Goal: Information Seeking & Learning: Learn about a topic

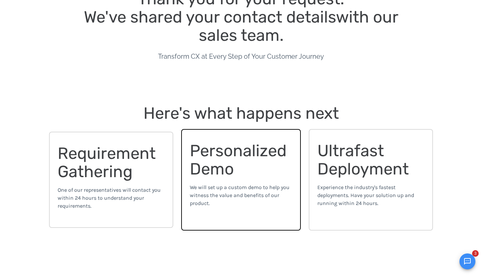
scroll to position [81, 0]
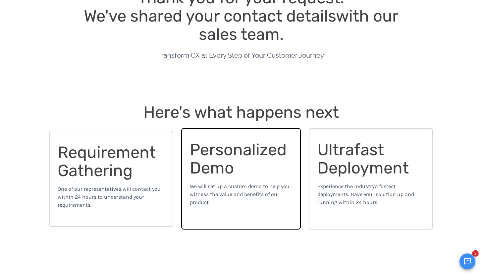
click at [108, 176] on span "Requirement Gathering" at bounding box center [109, 160] width 102 height 37
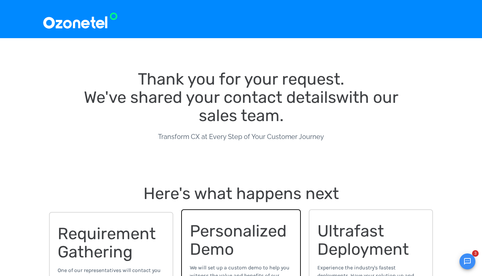
click at [467, 260] on icon "Open chat" at bounding box center [467, 261] width 7 height 7
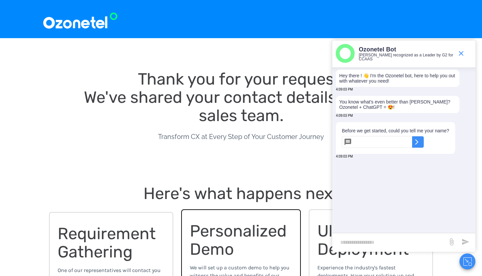
click at [71, 25] on img at bounding box center [80, 19] width 76 height 22
click at [459, 53] on icon "end chat or minimize" at bounding box center [461, 53] width 8 height 8
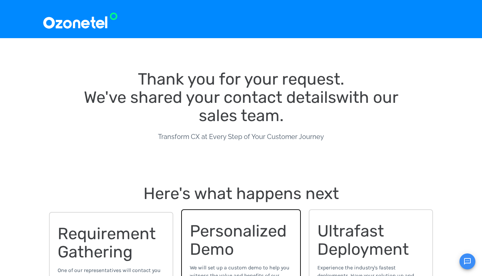
click at [63, 21] on img at bounding box center [80, 19] width 76 height 22
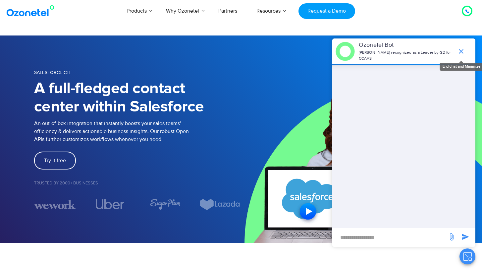
click at [459, 48] on icon "end chat or minimize" at bounding box center [461, 51] width 8 height 8
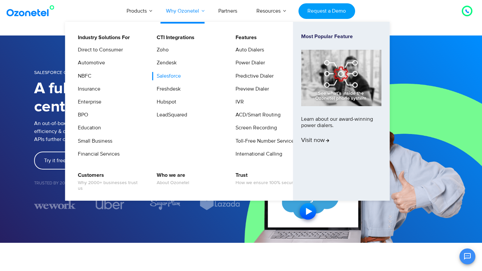
click at [183, 9] on link "Why Ozonetel" at bounding box center [182, 11] width 52 height 22
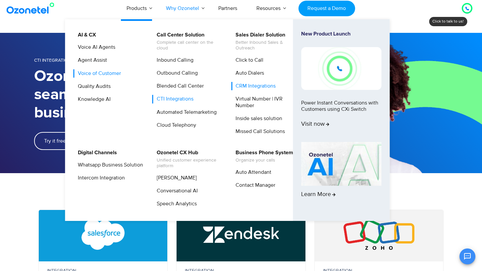
scroll to position [3, 0]
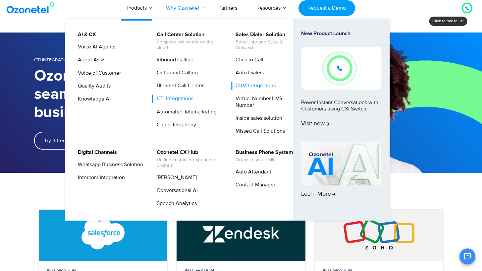
click at [250, 84] on link "CRM Integrations" at bounding box center [253, 85] width 45 height 8
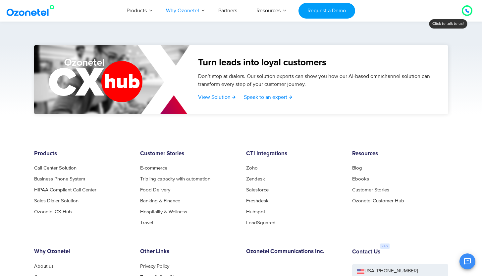
scroll to position [1084, 0]
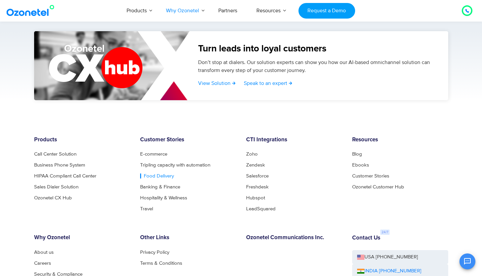
click at [161, 175] on link "Food Delivery" at bounding box center [157, 175] width 34 height 5
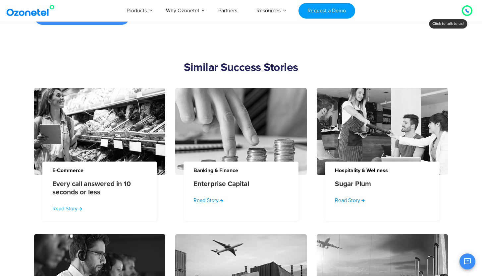
scroll to position [664, 0]
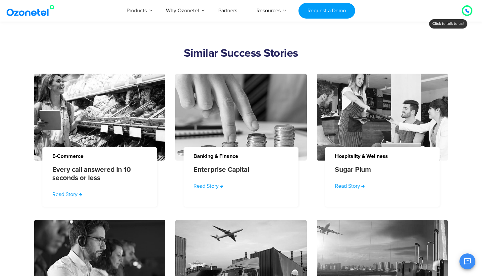
click at [68, 42] on section "Similar Success Stories E-commerce Every call answered in 10 seconds or less Re…" at bounding box center [241, 187] width 482 height 352
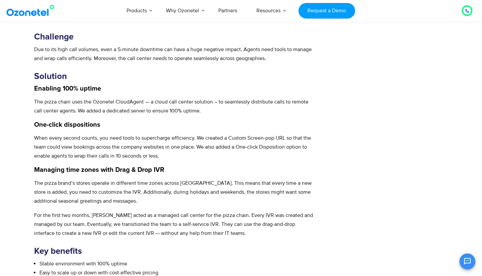
scroll to position [312, 0]
